Goal: Task Accomplishment & Management: Manage account settings

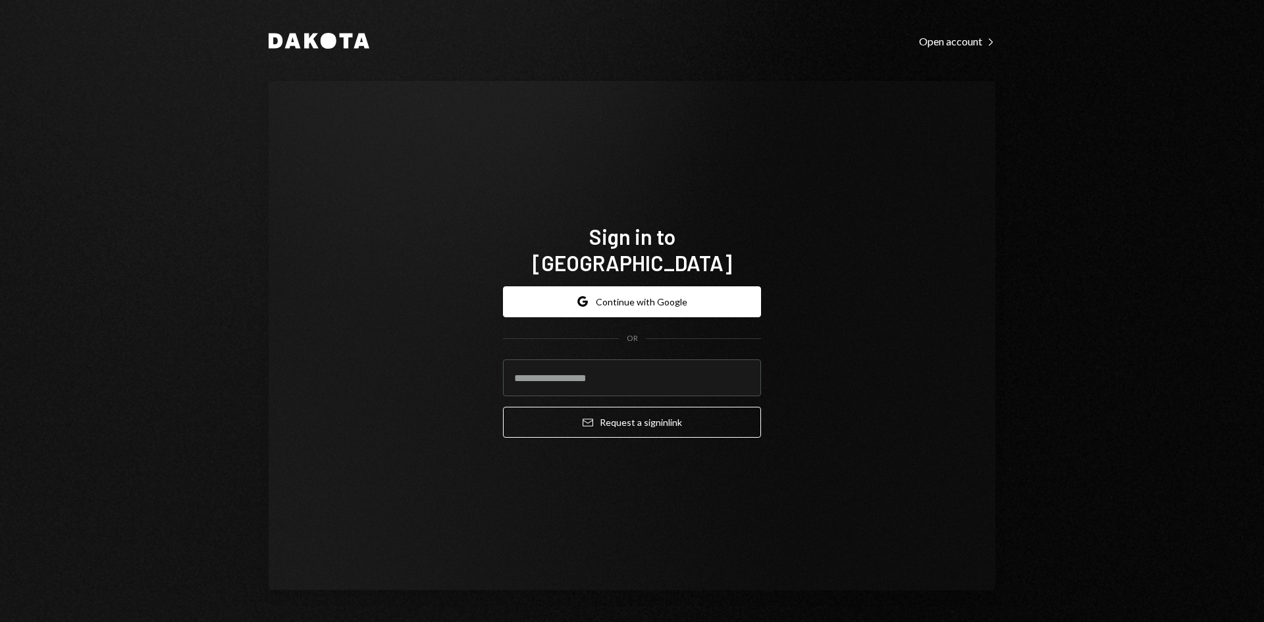
type input "**********"
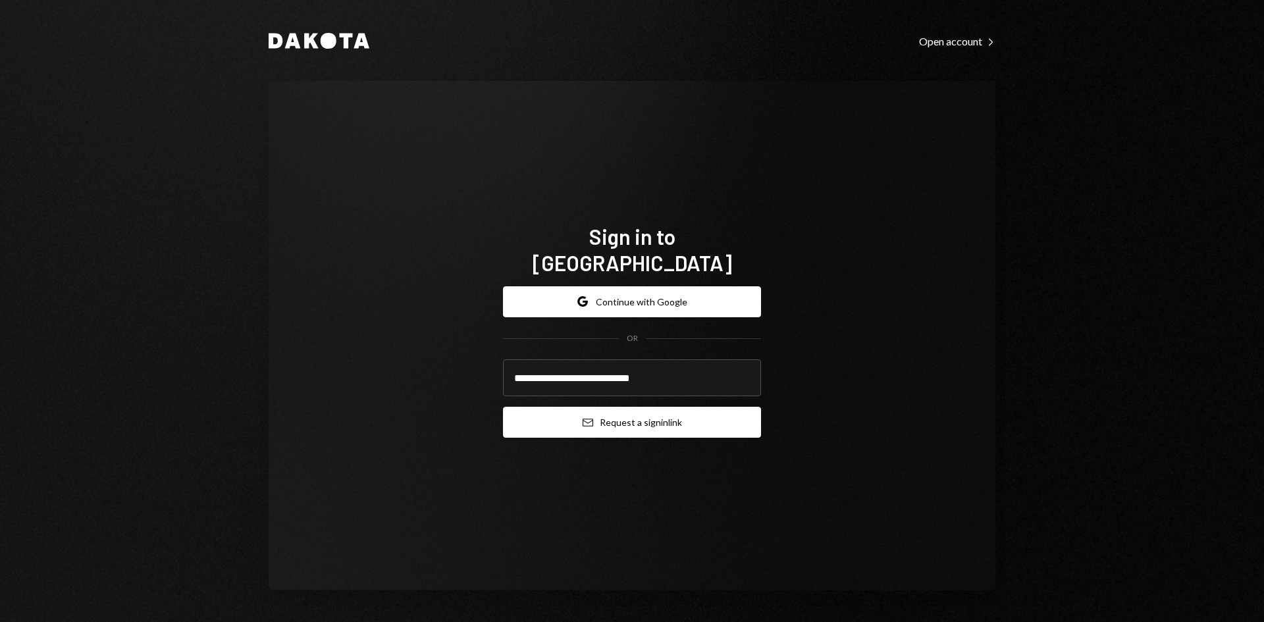
click at [608, 417] on button "Email Request a sign in link" at bounding box center [632, 422] width 258 height 31
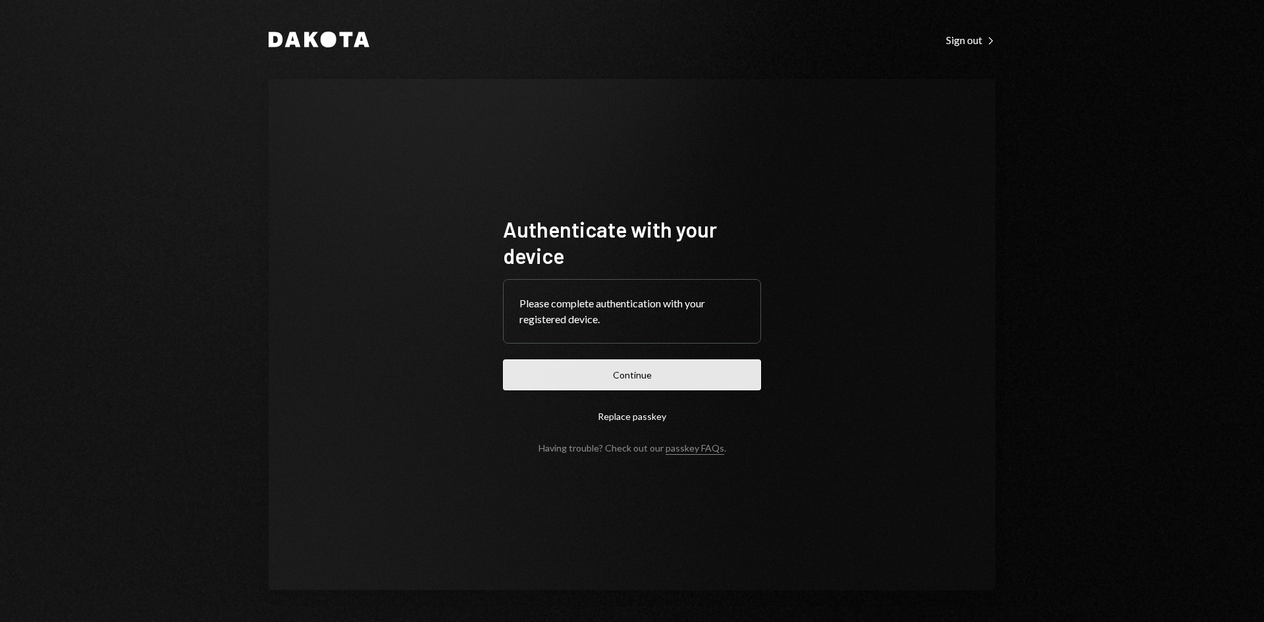
click at [640, 376] on button "Continue" at bounding box center [632, 374] width 258 height 31
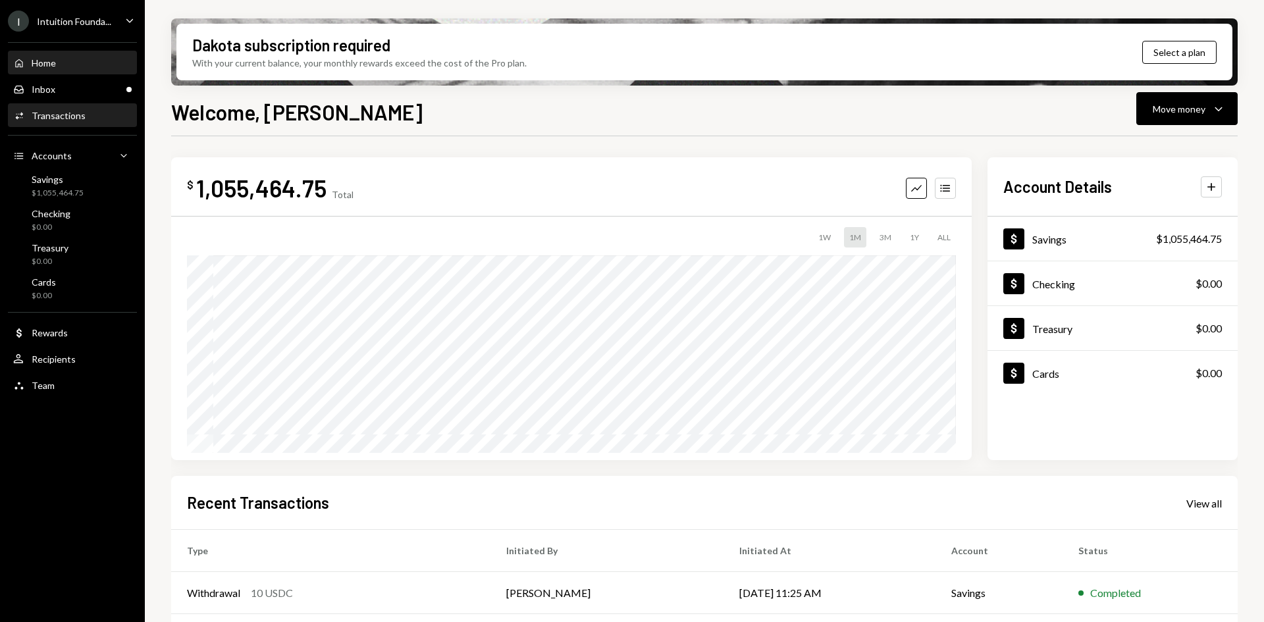
click at [92, 117] on div "Activities Transactions" at bounding box center [72, 116] width 118 height 12
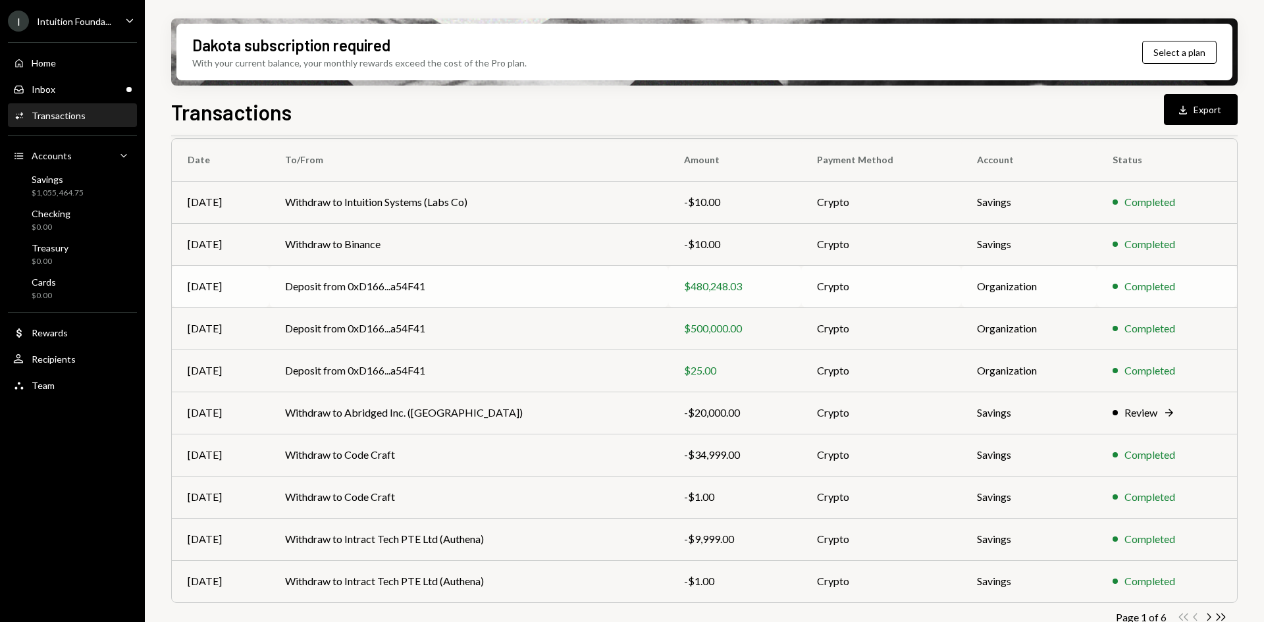
scroll to position [128, 0]
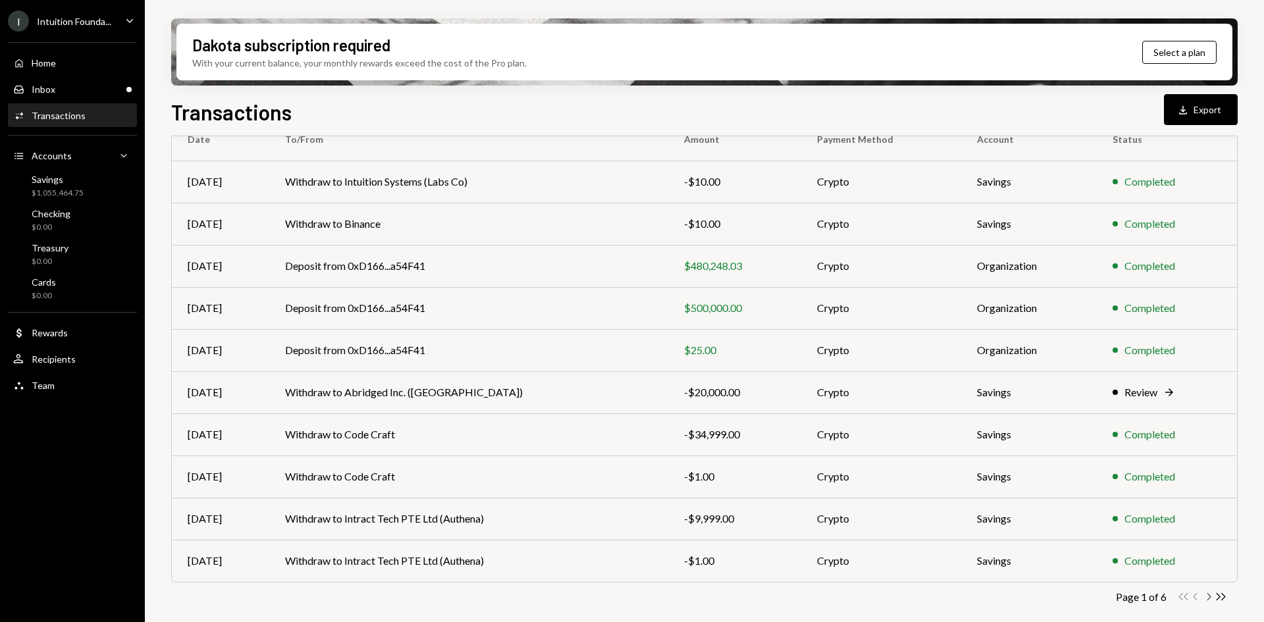
click at [1207, 600] on icon "Chevron Right" at bounding box center [1208, 597] width 13 height 13
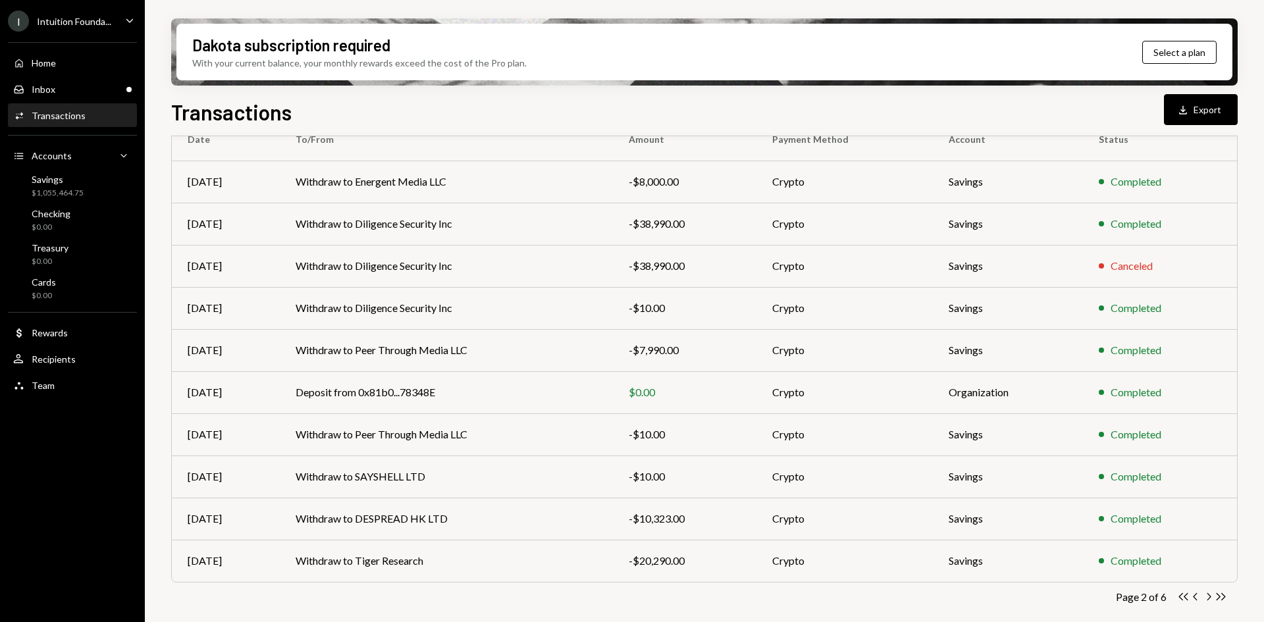
click at [1193, 596] on icon "Chevron Left" at bounding box center [1196, 597] width 13 height 13
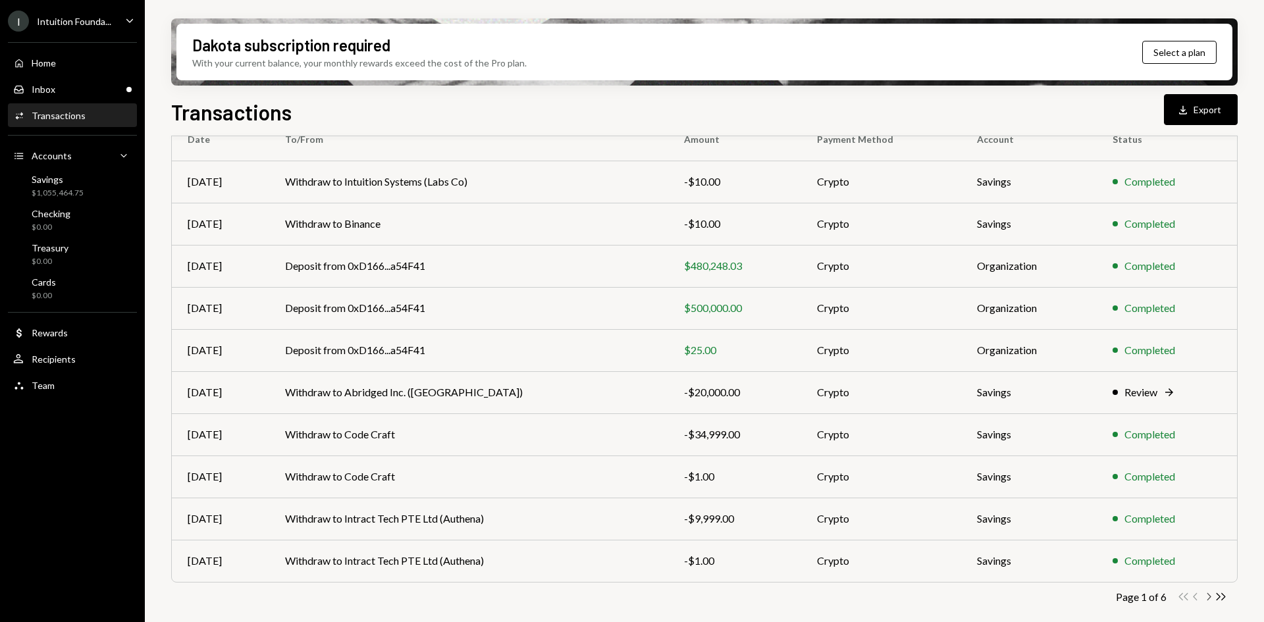
click at [1209, 596] on icon "Chevron Right" at bounding box center [1208, 597] width 13 height 13
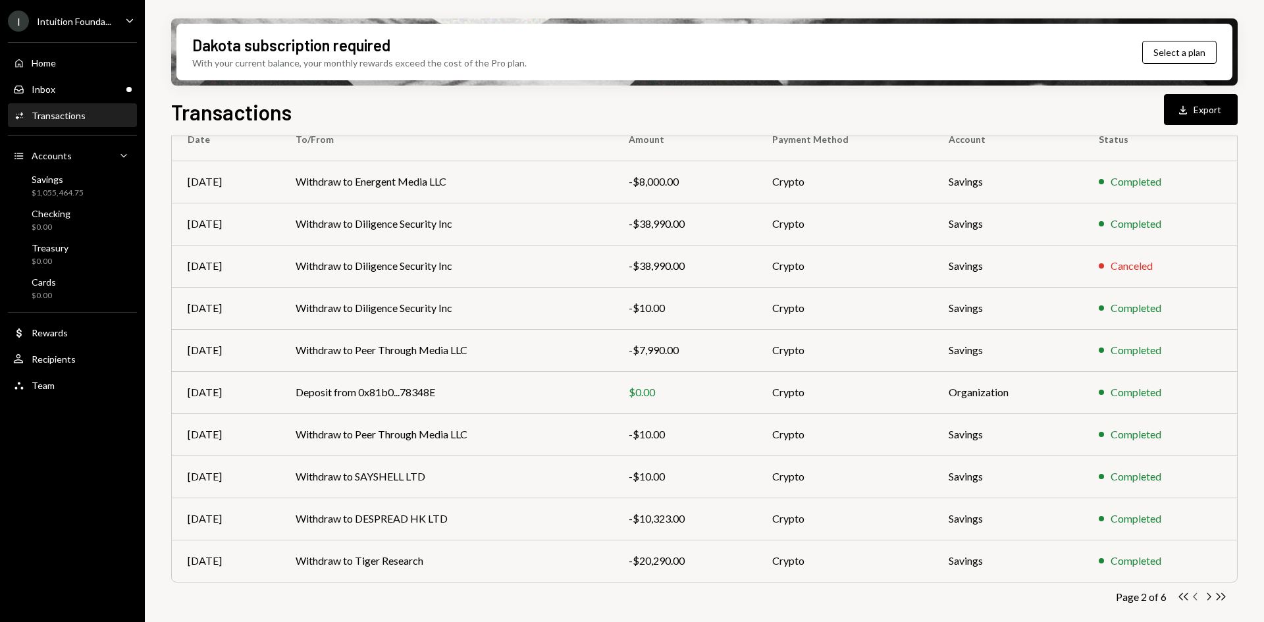
click at [1196, 598] on icon "Chevron Left" at bounding box center [1196, 597] width 13 height 13
